Goal: Find specific page/section

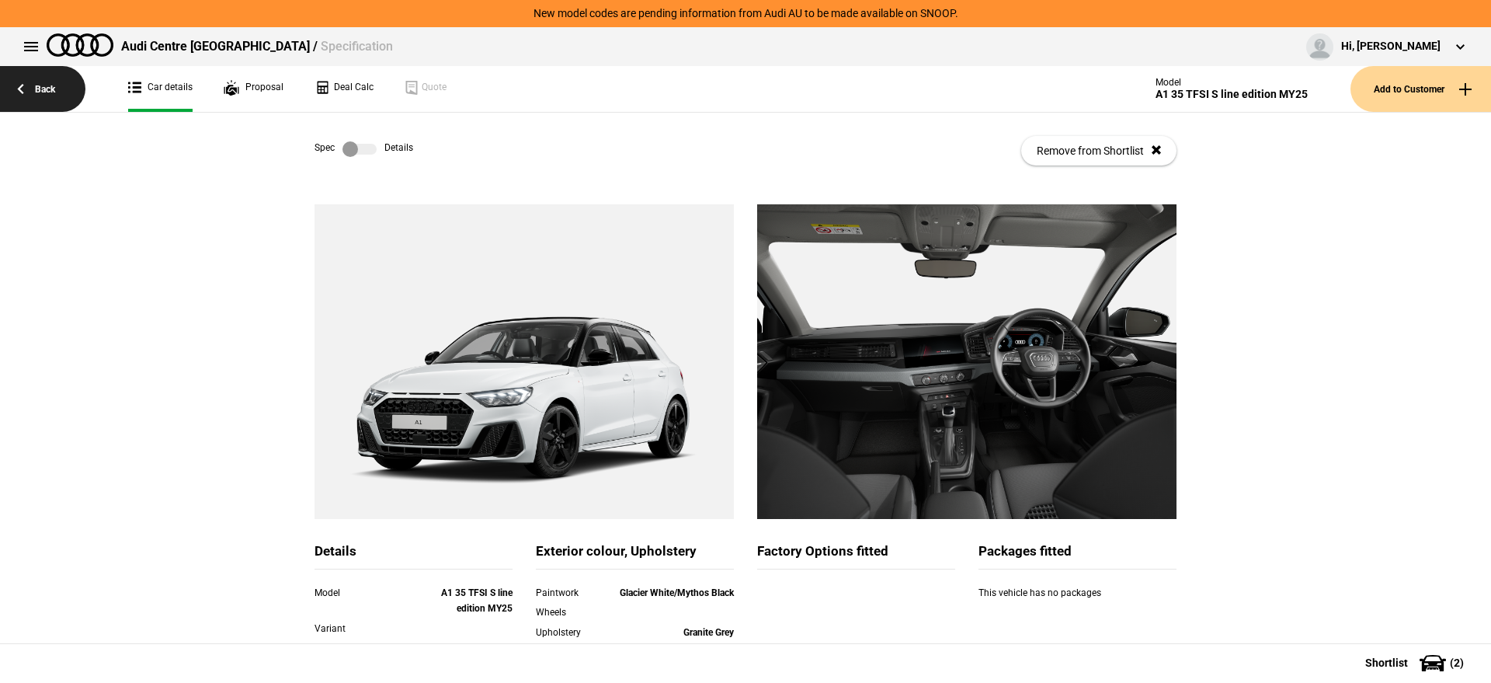
click at [32, 100] on link "Back" at bounding box center [42, 89] width 85 height 46
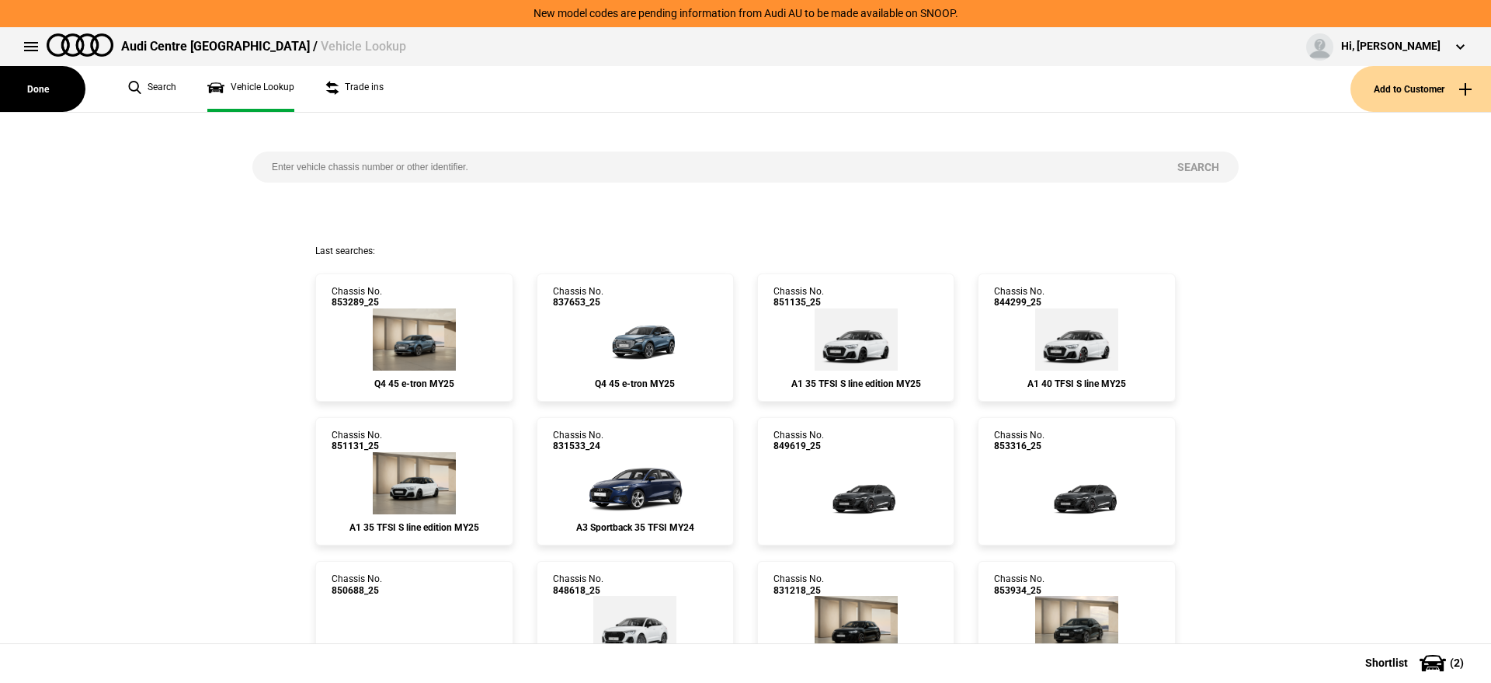
click at [955, 123] on div "Search" at bounding box center [746, 179] width 1010 height 132
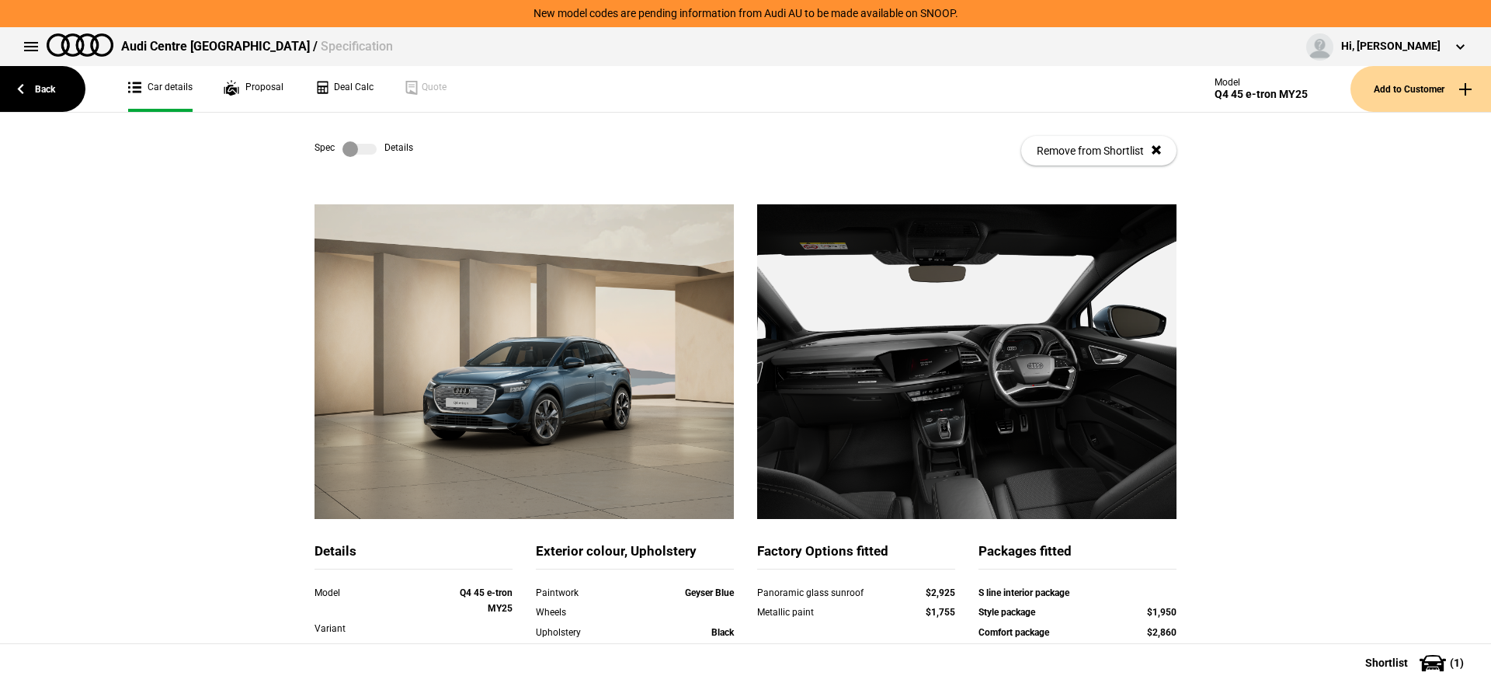
click at [41, 50] on button at bounding box center [31, 46] width 31 height 31
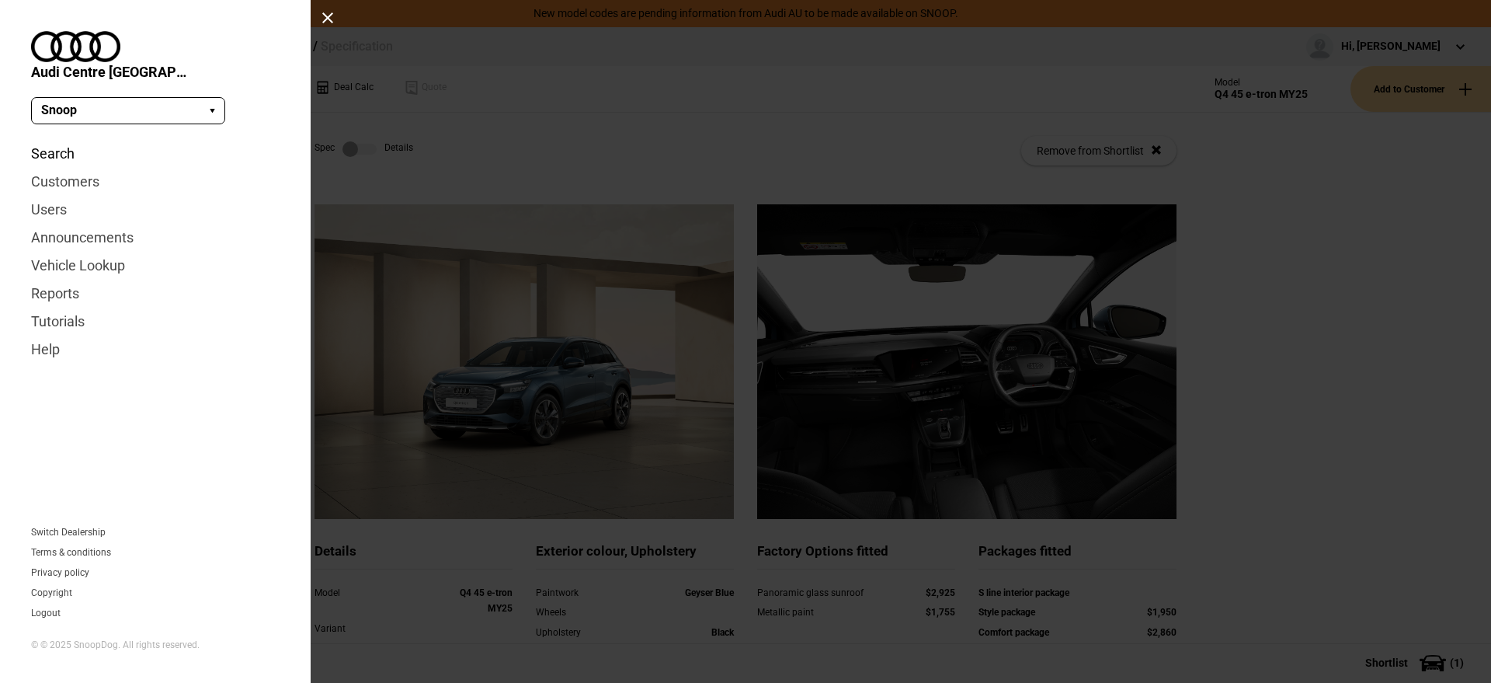
click at [75, 140] on link "Search" at bounding box center [155, 154] width 249 height 28
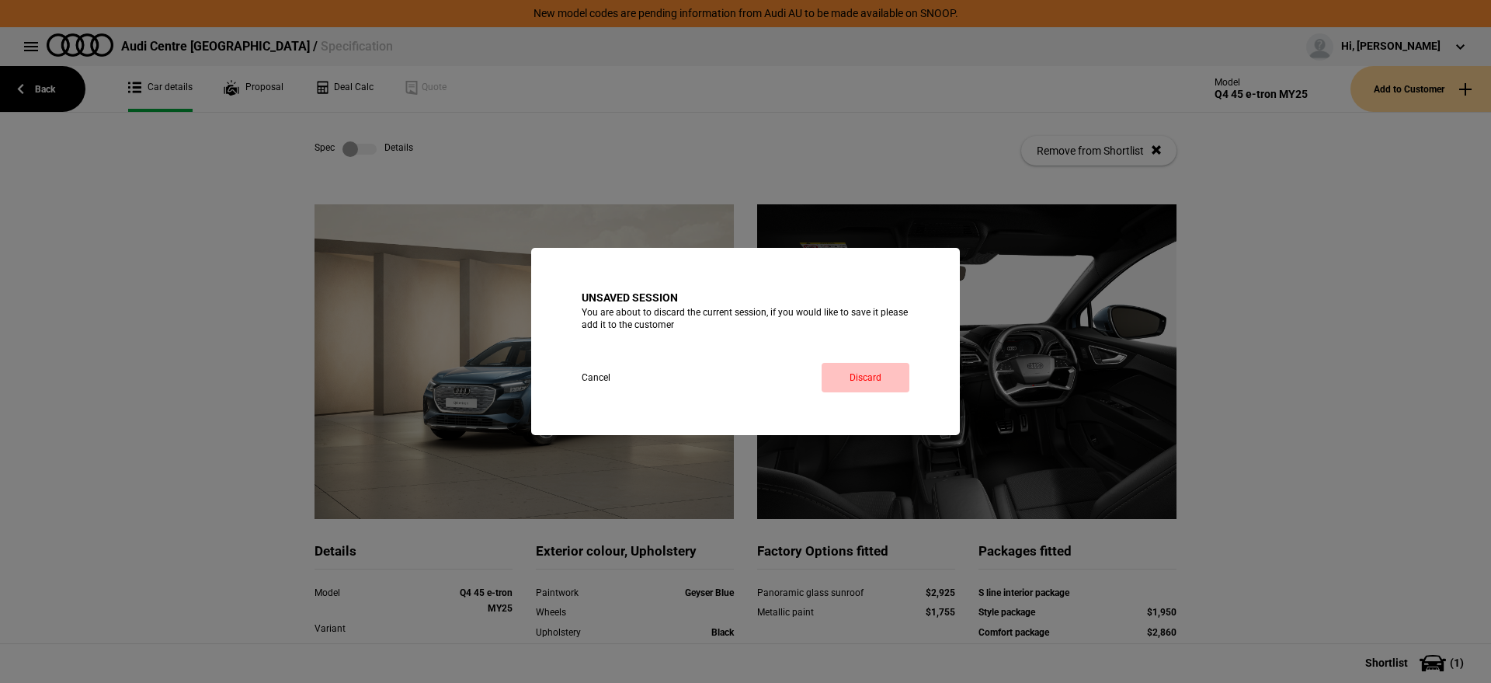
click at [843, 374] on link "Discard" at bounding box center [866, 378] width 88 height 30
